Goal: Task Accomplishment & Management: Complete application form

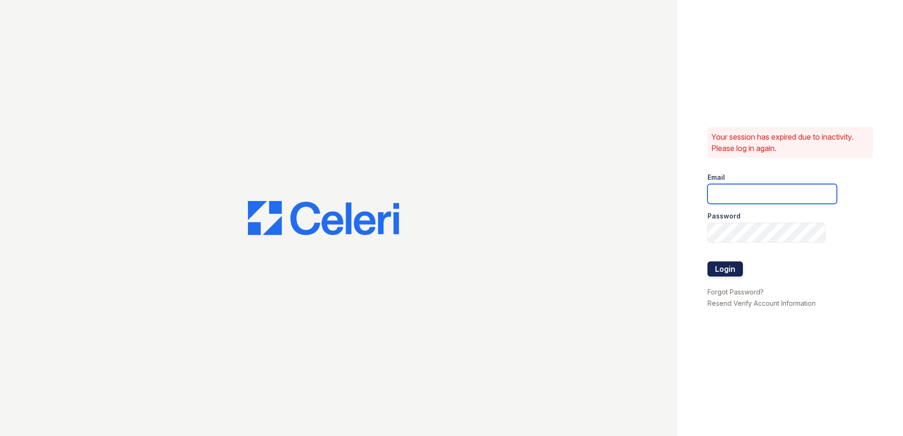
type input "Arrivewakaba@trinity-pm.com"
click at [716, 269] on button "Login" at bounding box center [724, 269] width 35 height 15
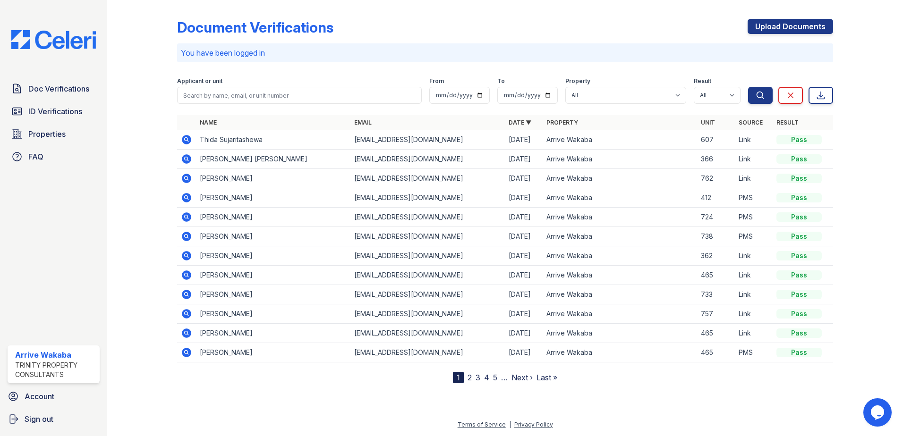
click at [161, 259] on div at bounding box center [149, 194] width 55 height 380
drag, startPoint x: 804, startPoint y: 33, endPoint x: 803, endPoint y: 48, distance: 15.6
click at [804, 33] on link "Upload Documents" at bounding box center [790, 26] width 85 height 15
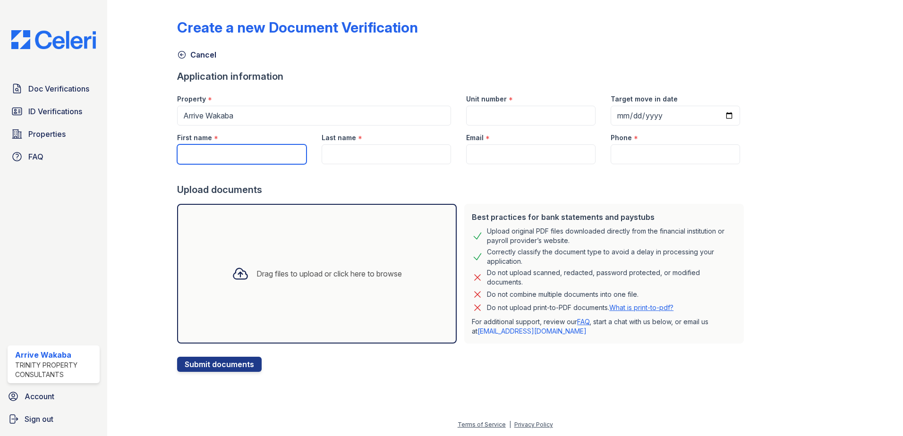
click at [231, 155] on input "First name" at bounding box center [241, 155] width 129 height 20
type input "[PERSON_NAME]"
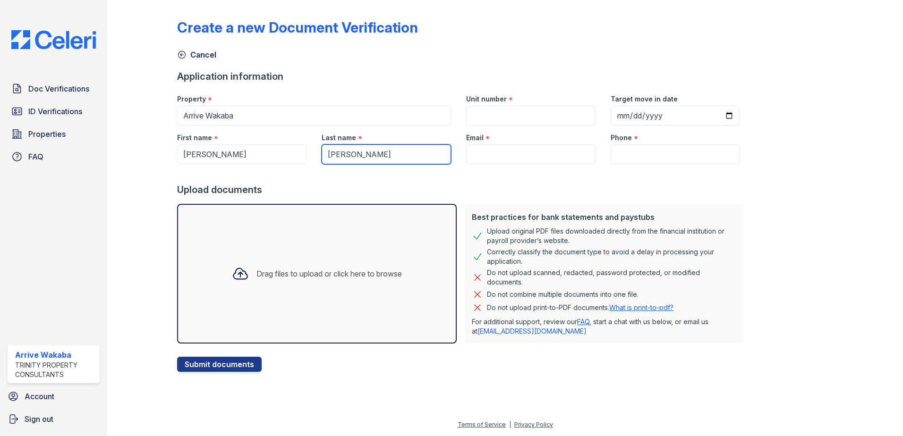
type input "[PERSON_NAME]"
click at [522, 114] on input "Unit number" at bounding box center [530, 116] width 129 height 20
type input "724"
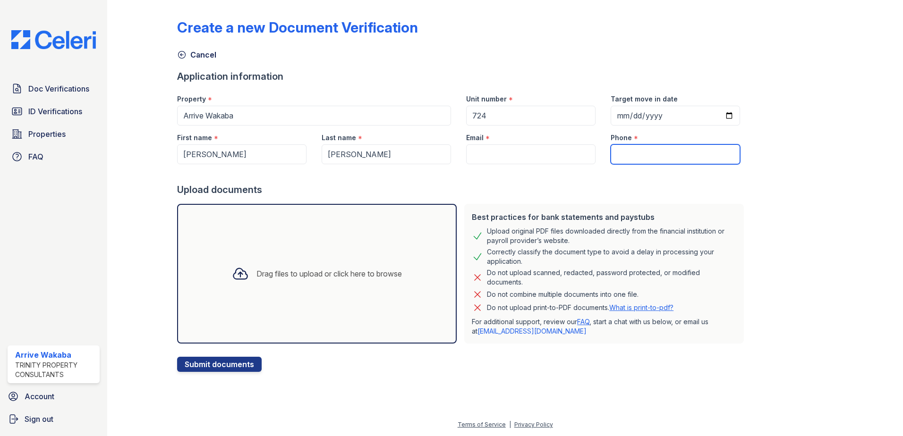
click at [701, 162] on input "Phone" at bounding box center [675, 155] width 129 height 20
drag, startPoint x: 652, startPoint y: 154, endPoint x: 556, endPoint y: 148, distance: 96.1
paste input "[EMAIL_ADDRESS][DOMAIN_NAME]"
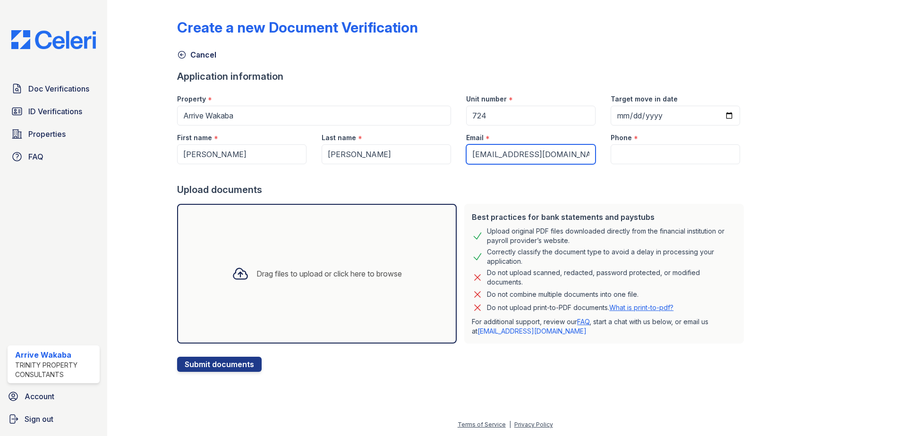
type input "[EMAIL_ADDRESS][DOMAIN_NAME]"
click at [626, 157] on input "Phone" at bounding box center [675, 155] width 129 height 20
paste input "[PHONE_NUMBER]"
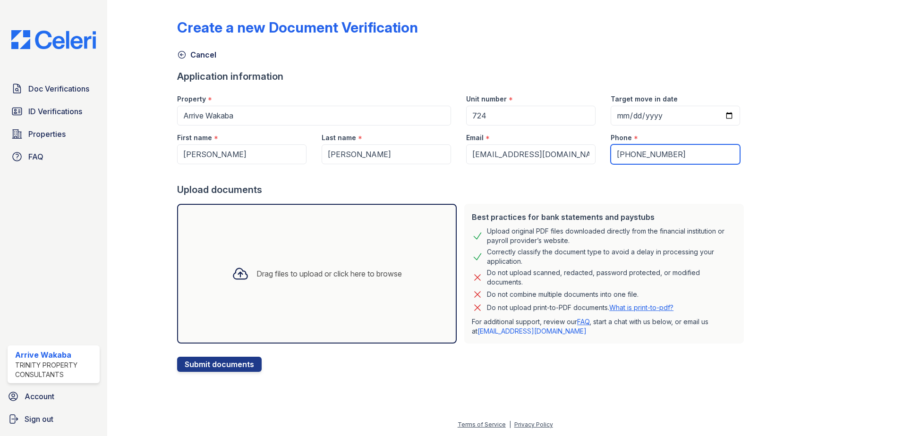
type input "[PHONE_NUMBER]"
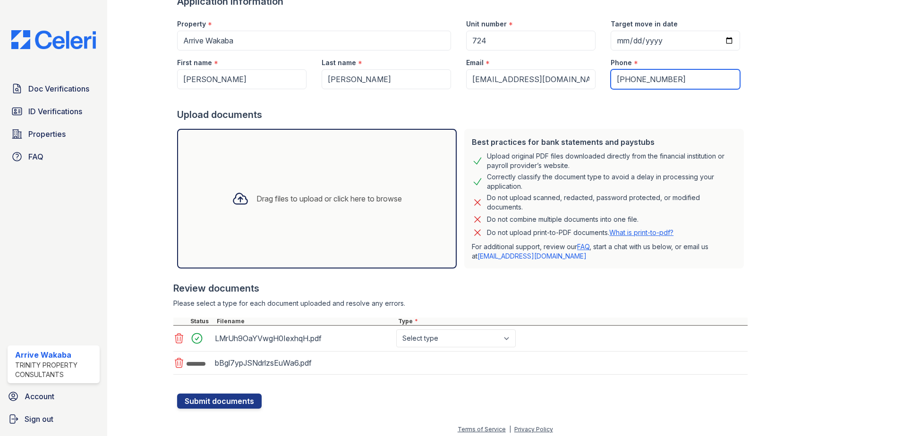
scroll to position [80, 0]
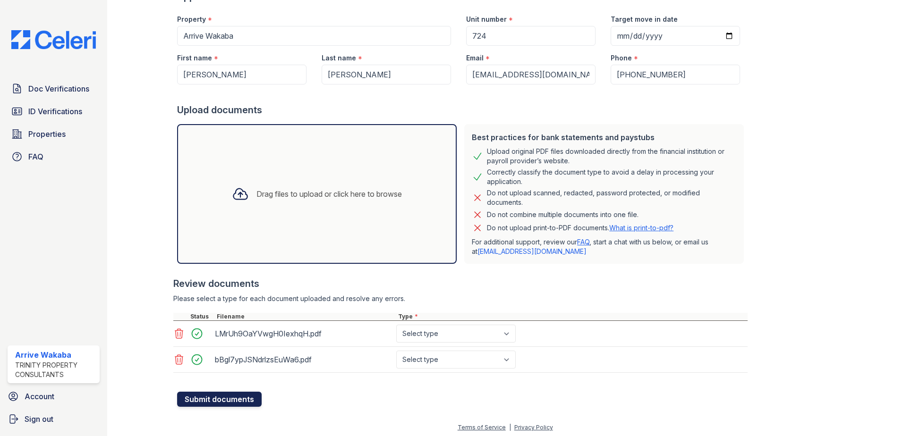
click at [203, 397] on button "Submit documents" at bounding box center [219, 399] width 85 height 15
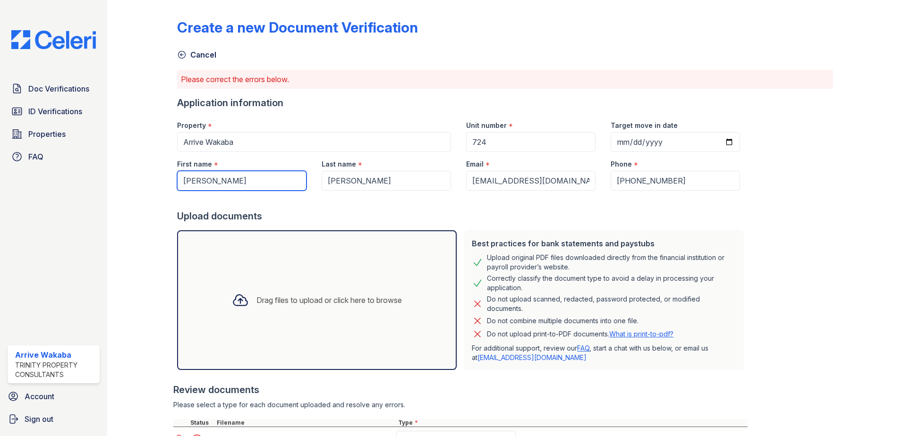
click at [277, 187] on input "[PERSON_NAME]" at bounding box center [241, 181] width 129 height 20
type input "[PERSON_NAME]"
click at [356, 130] on div "Property *" at bounding box center [314, 122] width 274 height 19
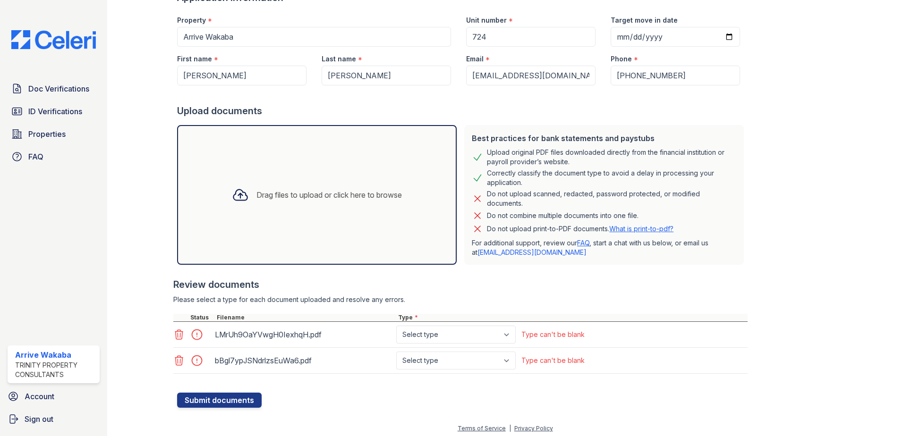
scroll to position [109, 0]
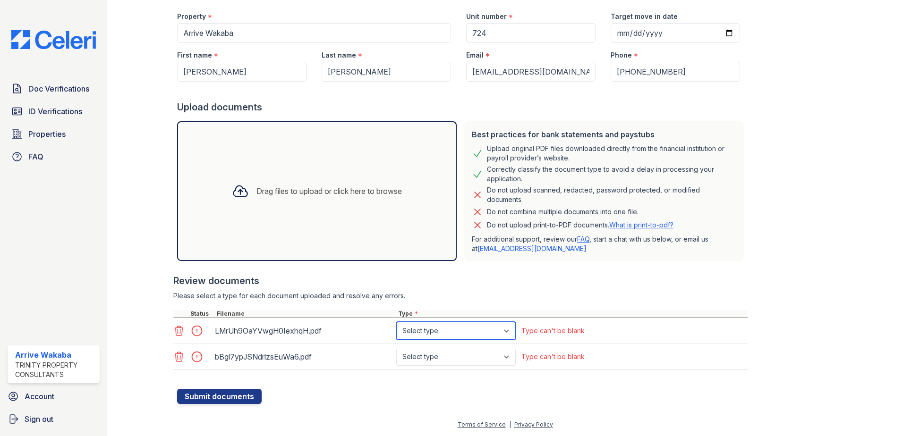
click at [510, 327] on select "Select type Paystub Bank Statement Offer Letter Tax Documents Benefit Award Let…" at bounding box center [455, 331] width 119 height 18
select select "bank_statement"
click at [396, 322] on select "Select type Paystub Bank Statement Offer Letter Tax Documents Benefit Award Let…" at bounding box center [455, 331] width 119 height 18
click at [460, 356] on select "Select type Paystub Bank Statement Offer Letter Tax Documents Benefit Award Let…" at bounding box center [455, 357] width 119 height 18
select select "bank_statement"
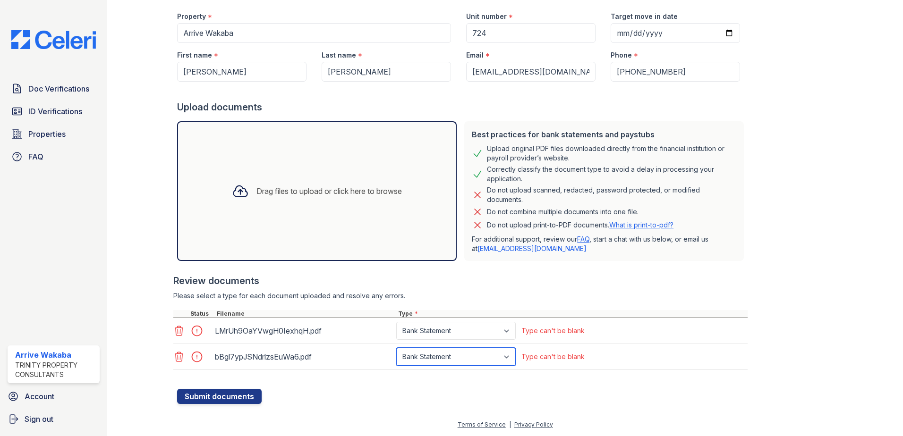
click at [396, 348] on select "Select type Paystub Bank Statement Offer Letter Tax Documents Benefit Award Let…" at bounding box center [455, 357] width 119 height 18
click at [226, 403] on button "Submit documents" at bounding box center [219, 396] width 85 height 15
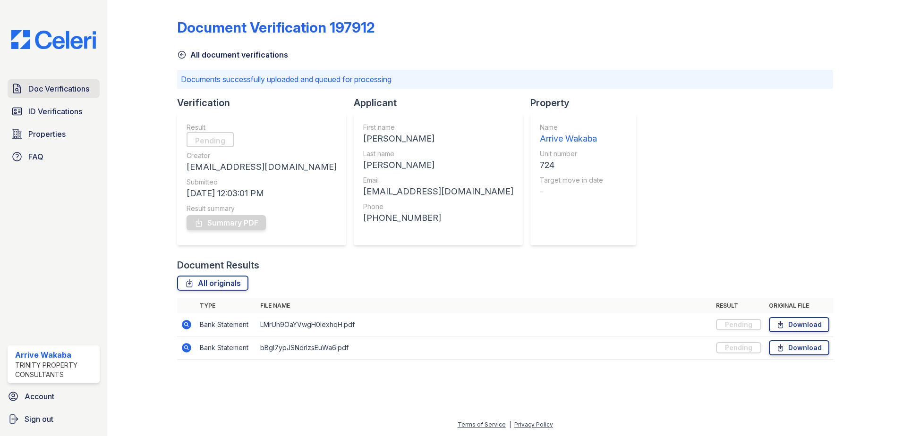
click at [26, 86] on link "Doc Verifications" at bounding box center [54, 88] width 92 height 19
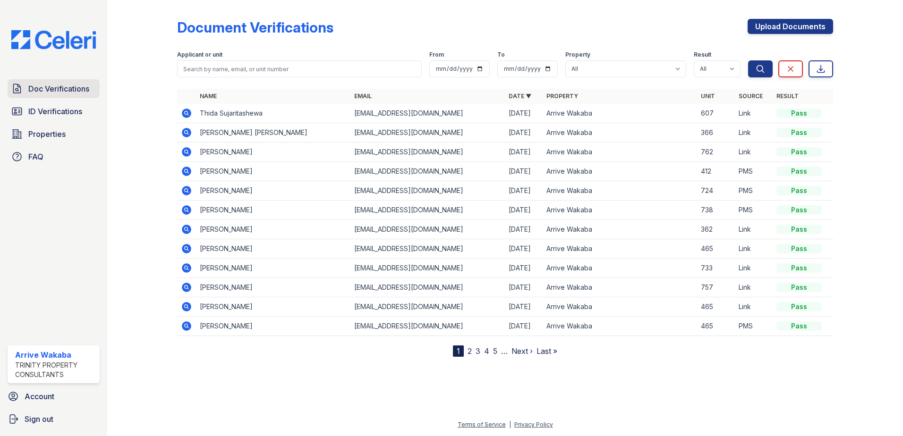
drag, startPoint x: 59, startPoint y: 95, endPoint x: 53, endPoint y: 95, distance: 5.2
click at [59, 95] on link "Doc Verifications" at bounding box center [54, 88] width 92 height 19
